Goal: Task Accomplishment & Management: Complete application form

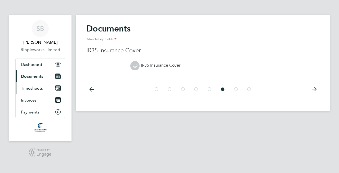
click at [31, 92] on link "Timesheets" at bounding box center [40, 88] width 49 height 12
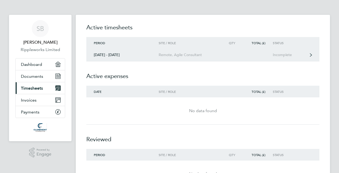
click at [304, 55] on div "Incomplete" at bounding box center [289, 55] width 33 height 5
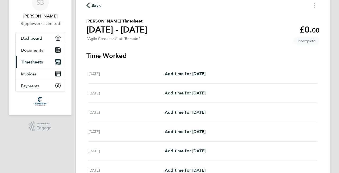
scroll to position [30, 0]
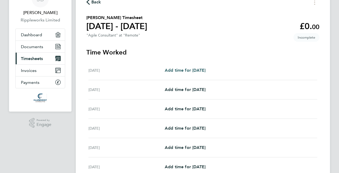
click at [195, 70] on span "Add time for [DATE]" at bounding box center [185, 70] width 41 height 5
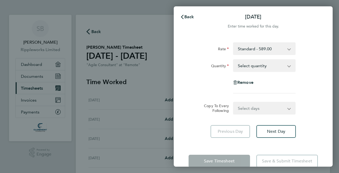
click at [286, 67] on select "Select quantity 0.5 1" at bounding box center [261, 66] width 55 height 12
select select "1"
click at [234, 60] on select "Select quantity 0.5 1" at bounding box center [261, 66] width 55 height 12
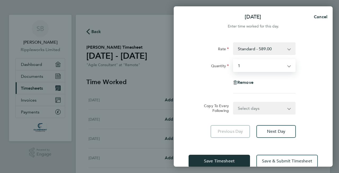
scroll to position [11, 0]
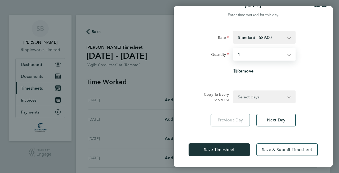
click at [289, 98] on select "Select days Day Weekday (Mon-Fri) Weekend (Sat-Sun) [DATE] [DATE] [DATE] [DATE]…" at bounding box center [262, 97] width 56 height 12
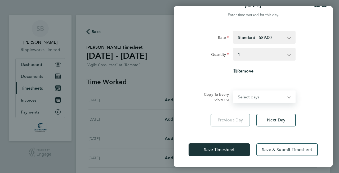
select select "WEEKDAY"
click at [234, 91] on select "Select days Day Weekday (Mon-Fri) Weekend (Sat-Sun) [DATE] [DATE] [DATE] [DATE]…" at bounding box center [262, 97] width 56 height 12
select select "[DATE]"
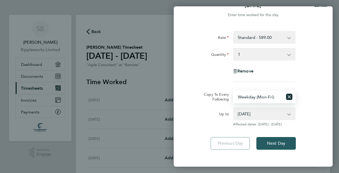
click at [281, 145] on span "Next Day" at bounding box center [276, 143] width 18 height 5
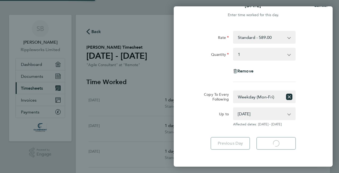
select select "1"
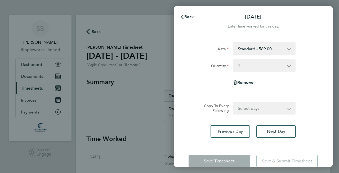
click at [143, 5] on div "Back [DATE] Enter time worked for this day. Rate Standard - 589.00 Quantity Sel…" at bounding box center [169, 86] width 339 height 173
click at [186, 16] on span "Back" at bounding box center [190, 16] width 10 height 5
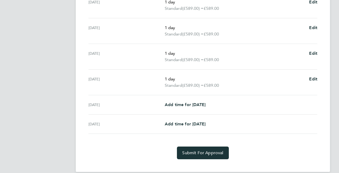
scroll to position [189, 0]
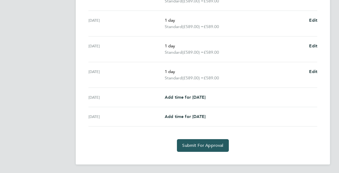
click at [202, 148] on span "Submit For Approval" at bounding box center [202, 145] width 41 height 5
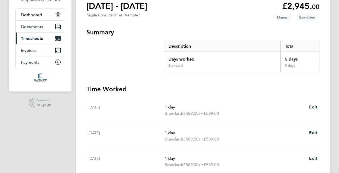
scroll to position [0, 0]
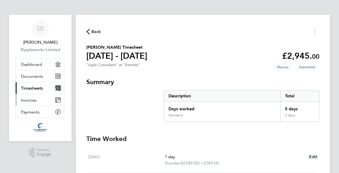
click at [32, 102] on span "Invoices" at bounding box center [29, 100] width 16 height 5
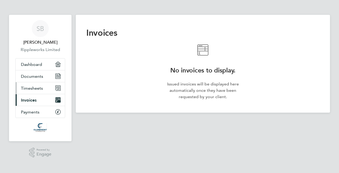
click at [36, 88] on span "Timesheets" at bounding box center [32, 88] width 22 height 5
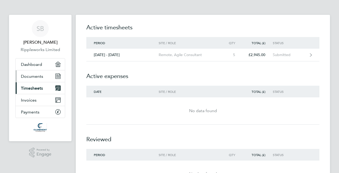
click at [38, 75] on span "Documents" at bounding box center [32, 76] width 22 height 5
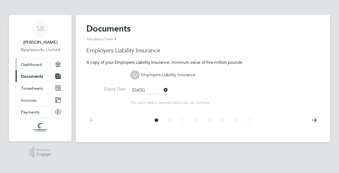
click at [38, 64] on span "Dashboard" at bounding box center [31, 64] width 21 height 5
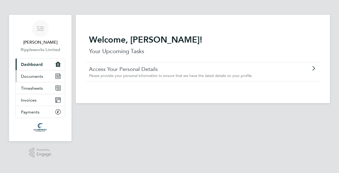
click at [38, 75] on span "Documents" at bounding box center [32, 76] width 22 height 5
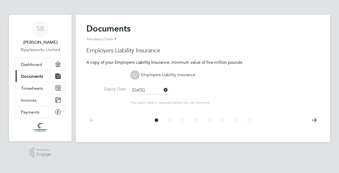
click at [314, 119] on icon at bounding box center [314, 121] width 11 height 12
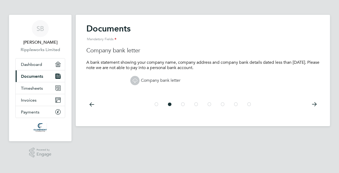
click at [315, 106] on icon at bounding box center [314, 105] width 11 height 12
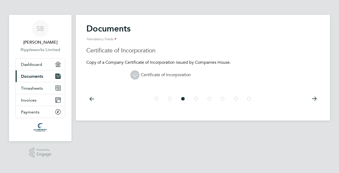
click at [314, 98] on icon at bounding box center [314, 99] width 11 height 12
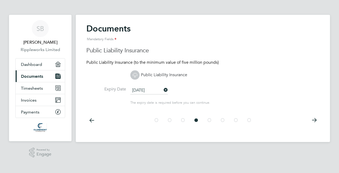
click at [315, 119] on icon at bounding box center [314, 121] width 11 height 12
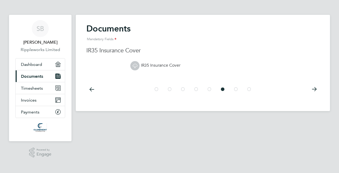
click at [316, 91] on icon at bounding box center [314, 90] width 11 height 12
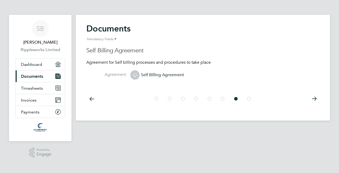
click at [315, 98] on icon at bounding box center [314, 99] width 11 height 12
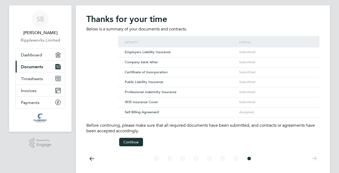
scroll to position [9, 0]
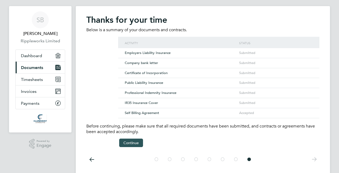
click at [133, 142] on button "Continue" at bounding box center [131, 143] width 24 height 8
